Goal: Communication & Community: Participate in discussion

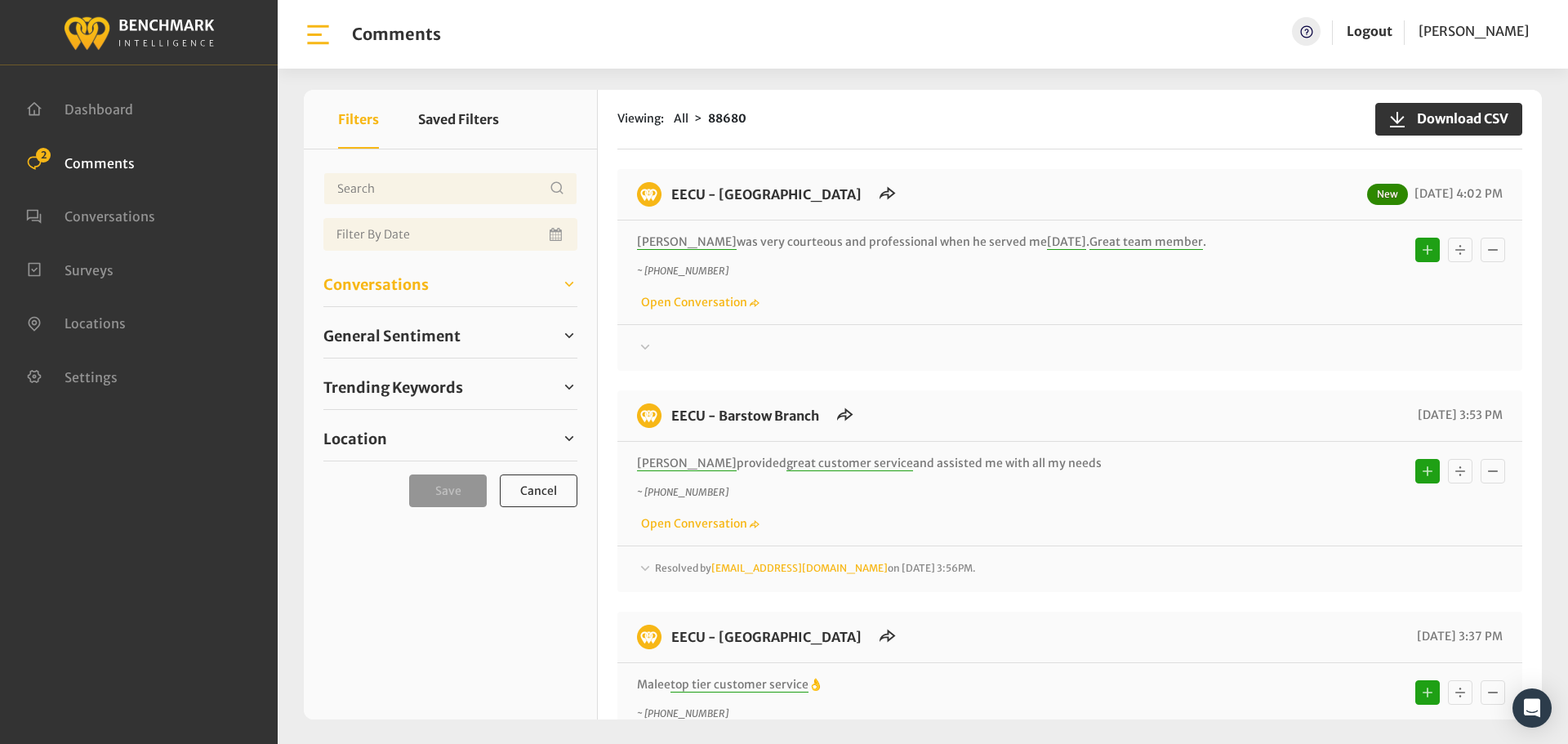
click at [390, 290] on span "Conversations" at bounding box center [375, 285] width 105 height 22
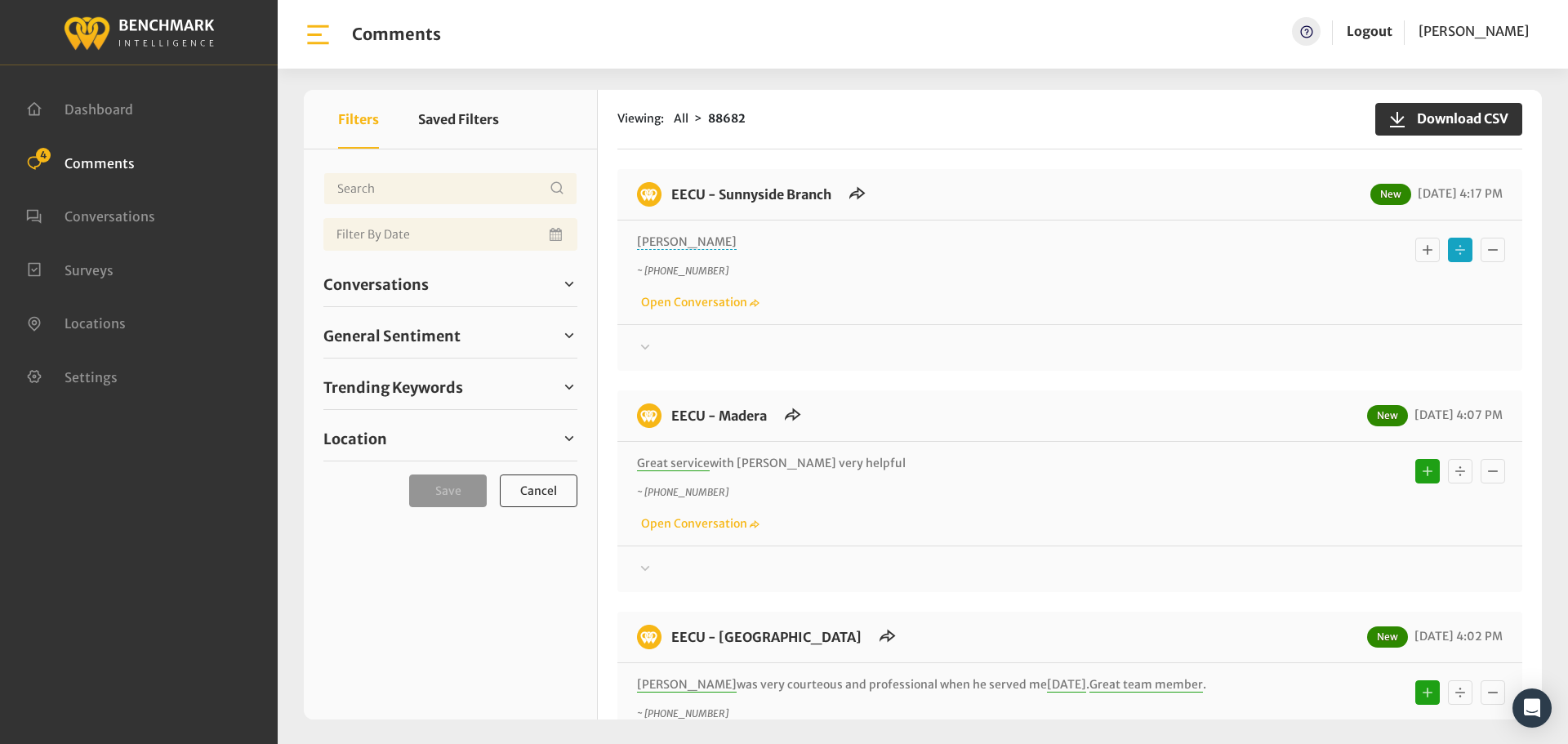
click at [374, 269] on div "Conversations Open 4 Resolved 88272 6847" at bounding box center [450, 285] width 254 height 45
click at [378, 286] on span "Conversations" at bounding box center [375, 285] width 105 height 22
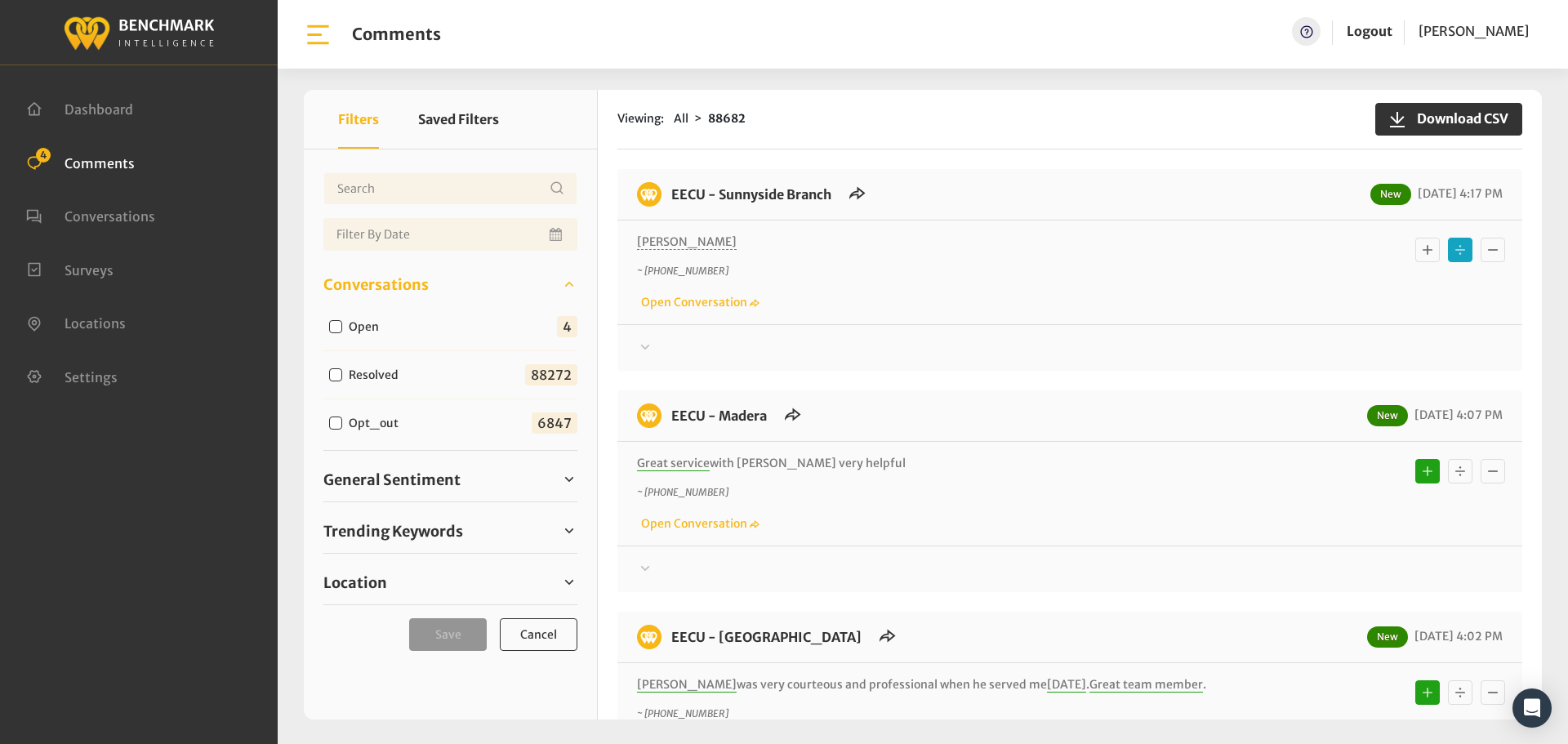
click at [378, 286] on span "Conversations" at bounding box center [375, 285] width 105 height 22
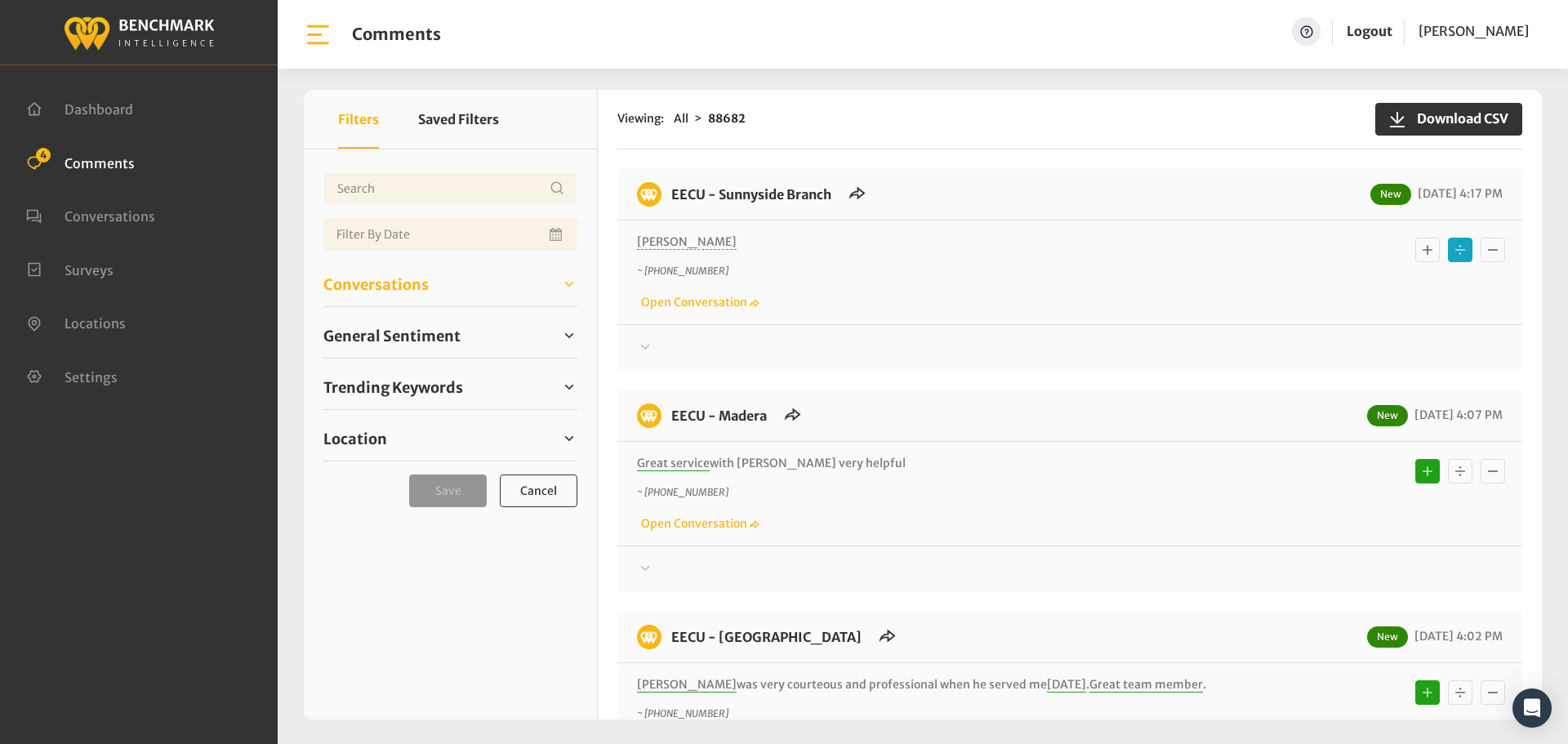
click at [378, 286] on span "Conversations" at bounding box center [375, 285] width 105 height 22
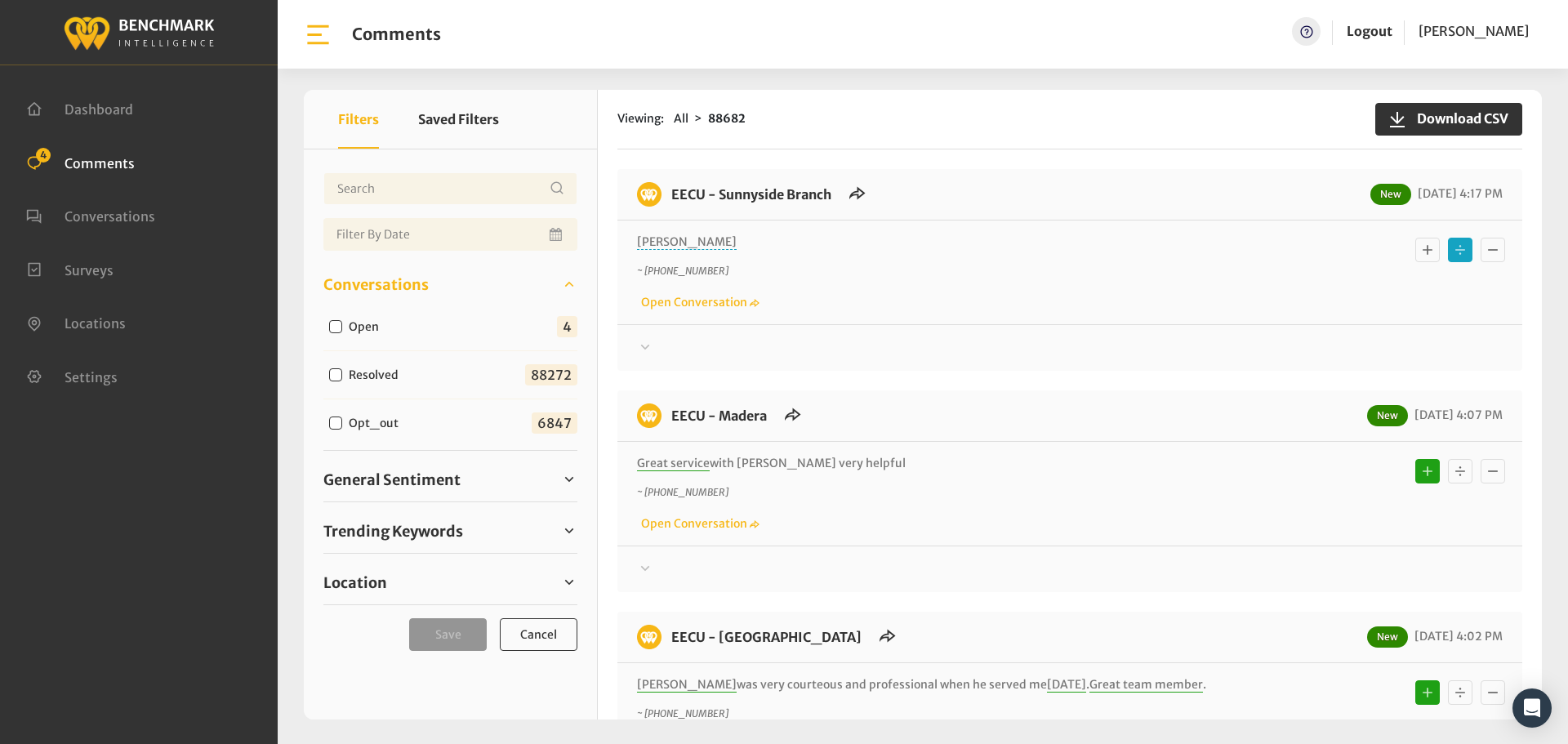
click at [343, 328] on label "Open" at bounding box center [367, 327] width 49 height 17
click at [343, 328] on input "Open" at bounding box center [336, 327] width 13 height 13
checkbox input "true"
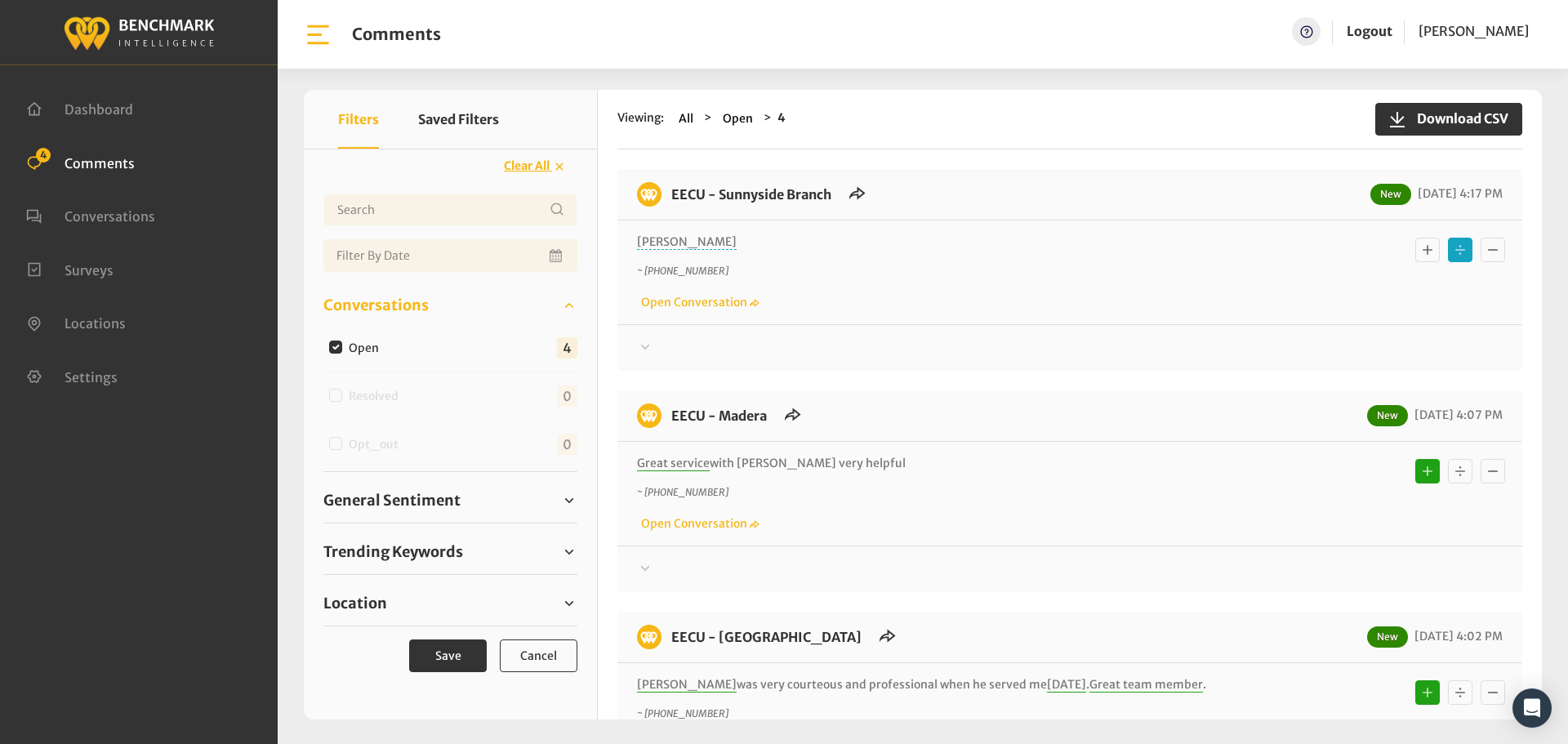
click at [688, 354] on div at bounding box center [1069, 347] width 865 height 20
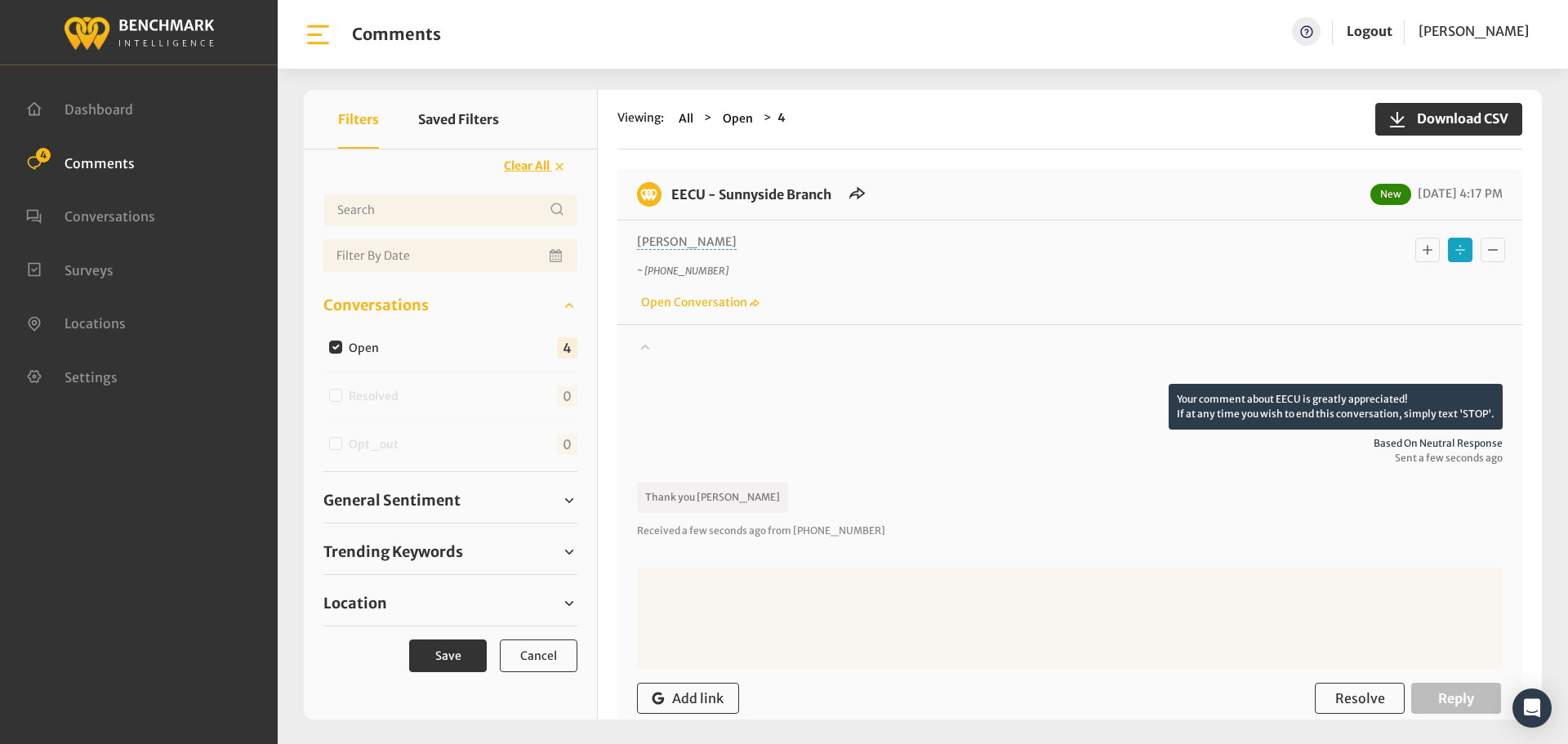
click at [1424, 255] on icon "Basic example" at bounding box center [1426, 249] width 16 height 20
click at [1451, 252] on icon "Basic example" at bounding box center [1459, 249] width 16 height 20
